Goal: Complete application form

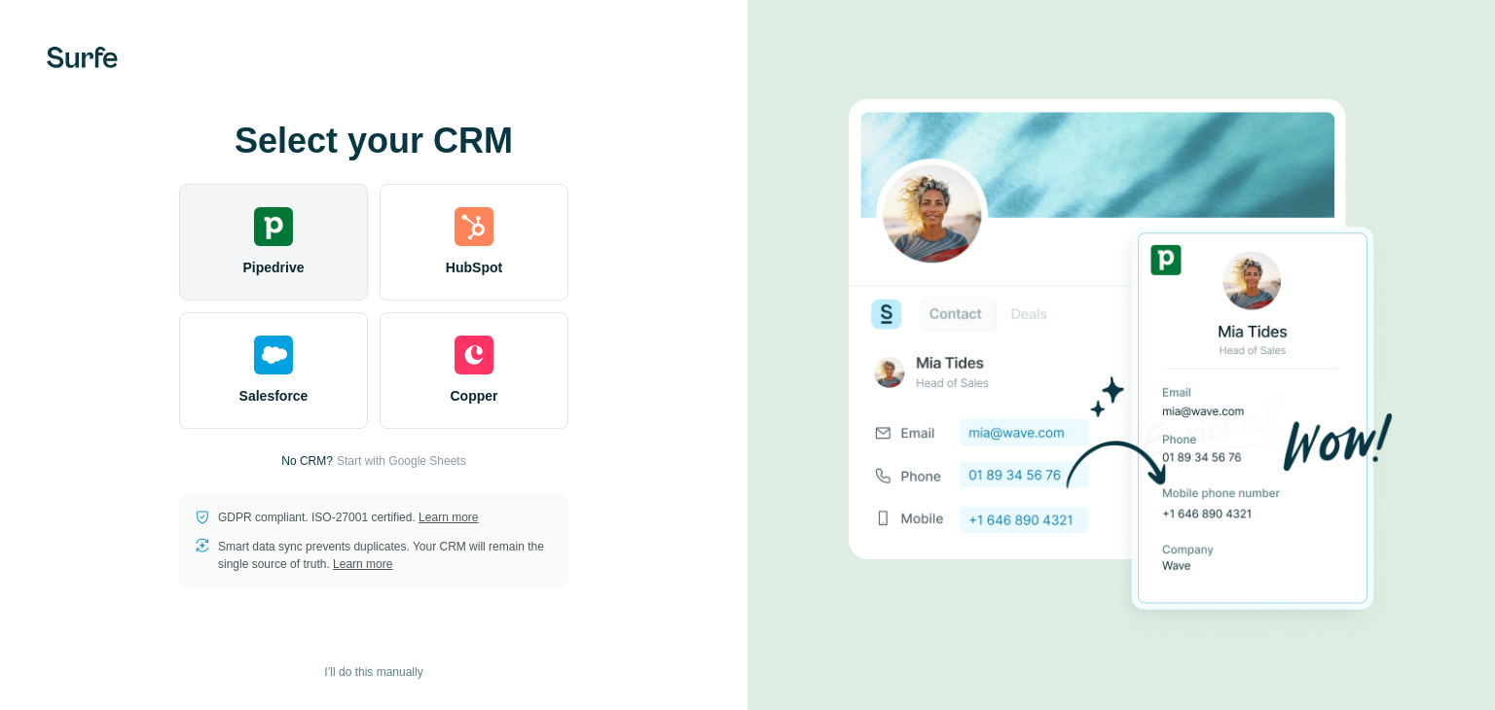
click at [296, 262] on span "Pipedrive" at bounding box center [272, 267] width 61 height 19
click at [269, 242] on img at bounding box center [273, 226] width 39 height 39
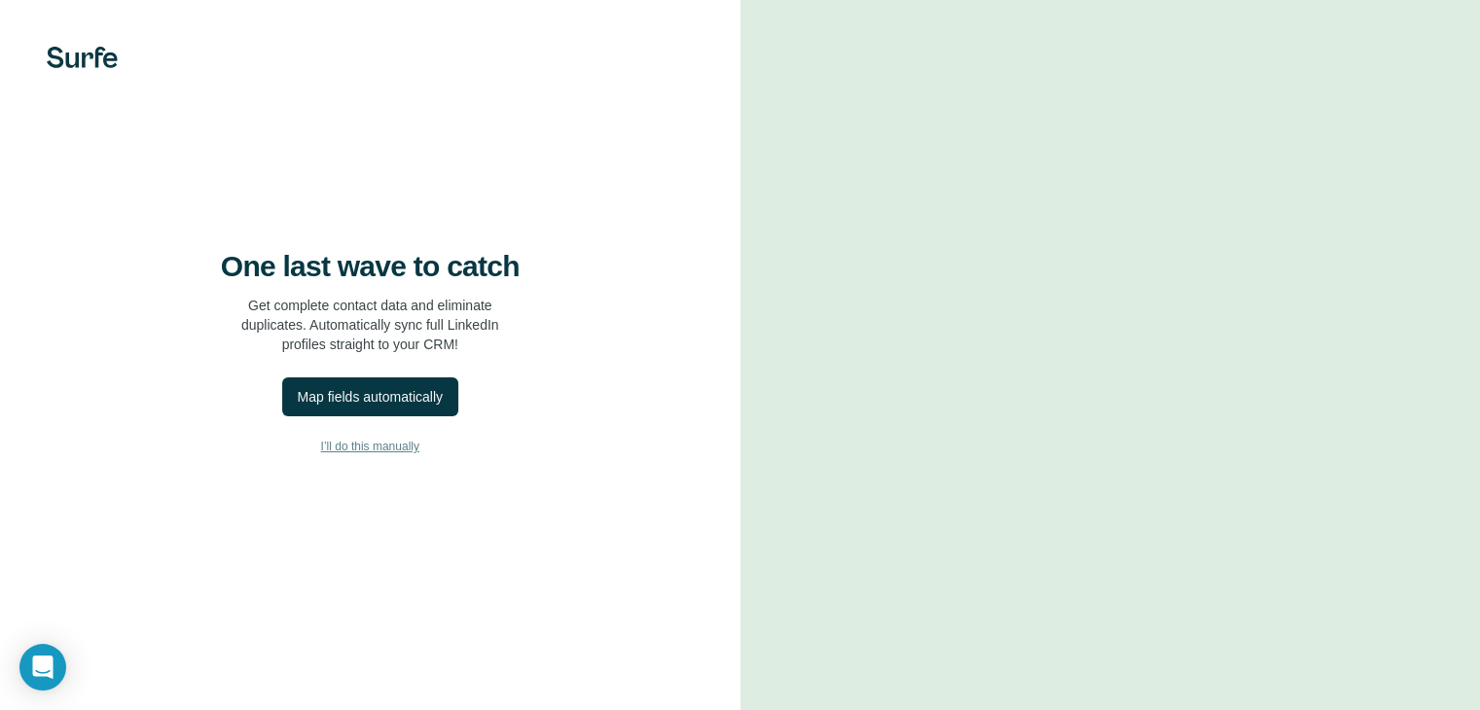
click at [371, 455] on span "I’ll do this manually" at bounding box center [370, 447] width 98 height 18
